Goal: Task Accomplishment & Management: Manage account settings

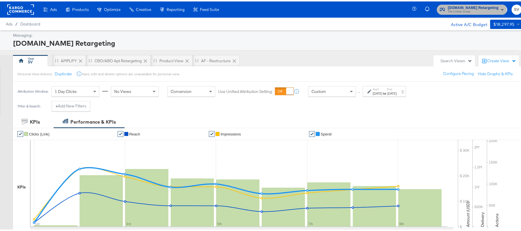
click at [454, 8] on span "The CoStar Group" at bounding box center [473, 10] width 51 height 5
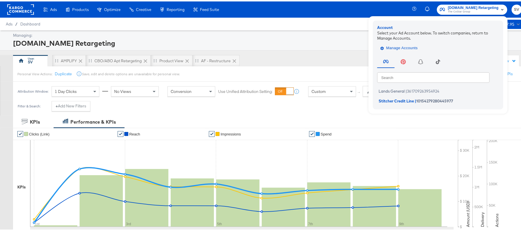
click at [404, 49] on span "Manage Accounts" at bounding box center [399, 46] width 36 height 7
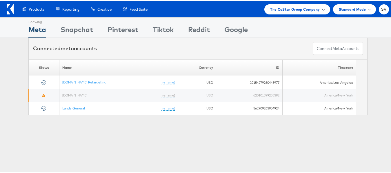
click at [316, 7] on div "The CoStar Group Company" at bounding box center [297, 8] width 54 height 6
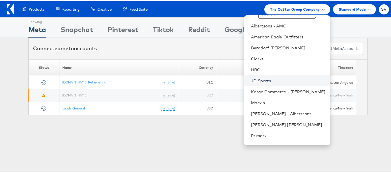
scroll to position [19, 0]
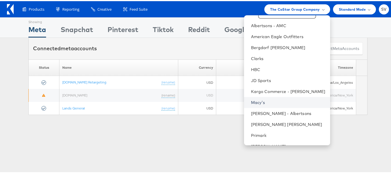
click at [260, 101] on link "Macy's" at bounding box center [288, 102] width 74 height 6
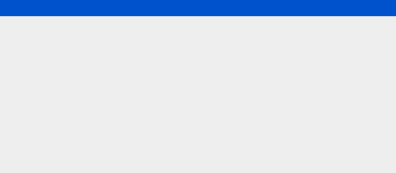
click at [257, 102] on html at bounding box center [198, 86] width 396 height 173
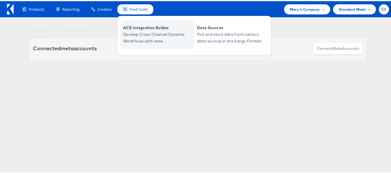
click at [145, 27] on span "ACE Integration Builder" at bounding box center [158, 26] width 70 height 7
